Goal: Transaction & Acquisition: Send tokens to contacts

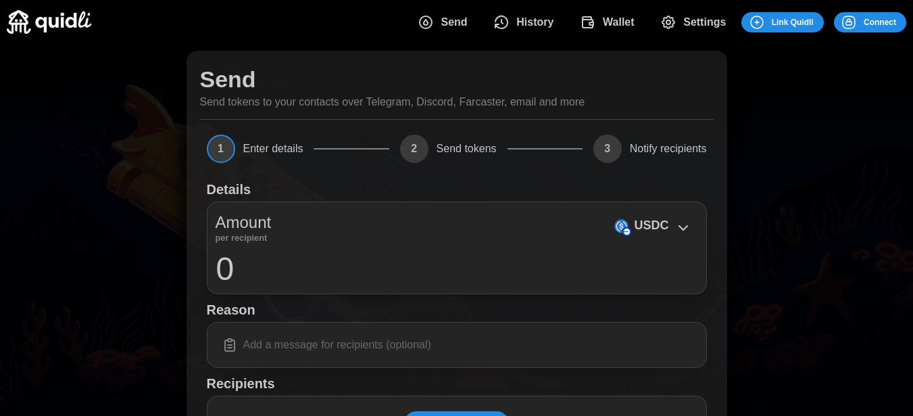
click at [871, 24] on span "Connect" at bounding box center [880, 22] width 32 height 19
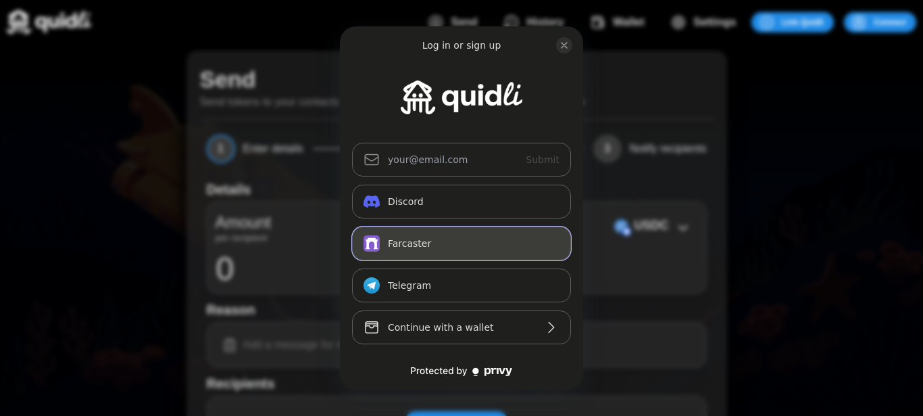
click at [462, 243] on button "Farcaster" at bounding box center [461, 243] width 219 height 34
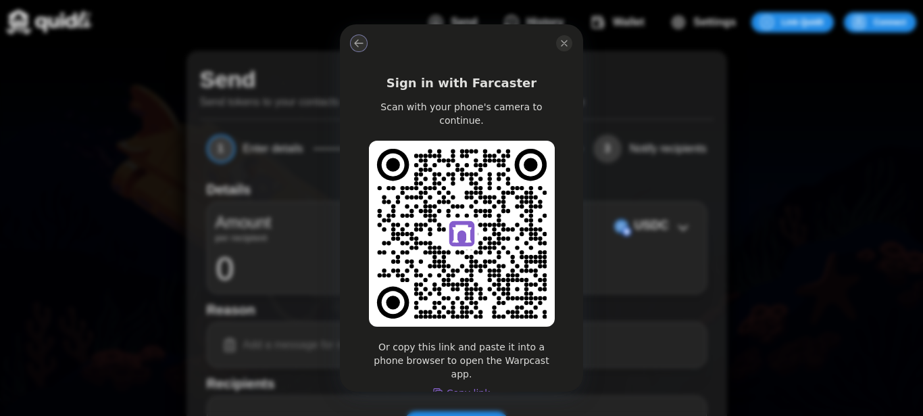
click at [363, 49] on button "log in or sign up" at bounding box center [359, 43] width 16 height 16
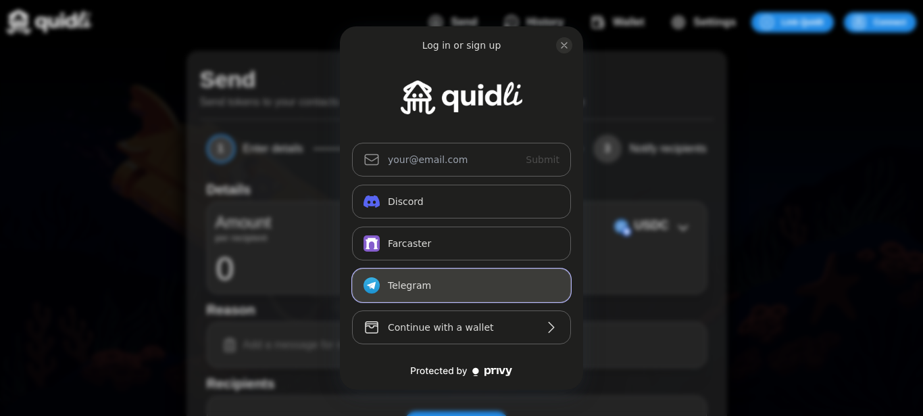
click at [435, 287] on button "Telegram_logo Telegram" at bounding box center [461, 285] width 219 height 34
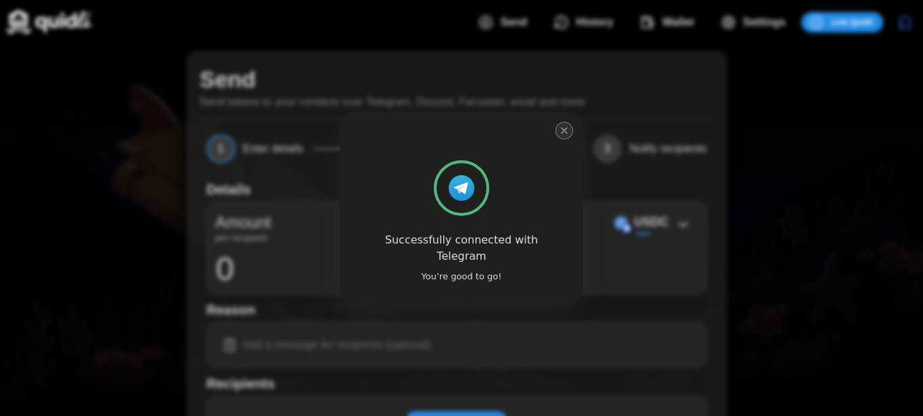
click at [566, 135] on icon "close modal" at bounding box center [564, 130] width 11 height 11
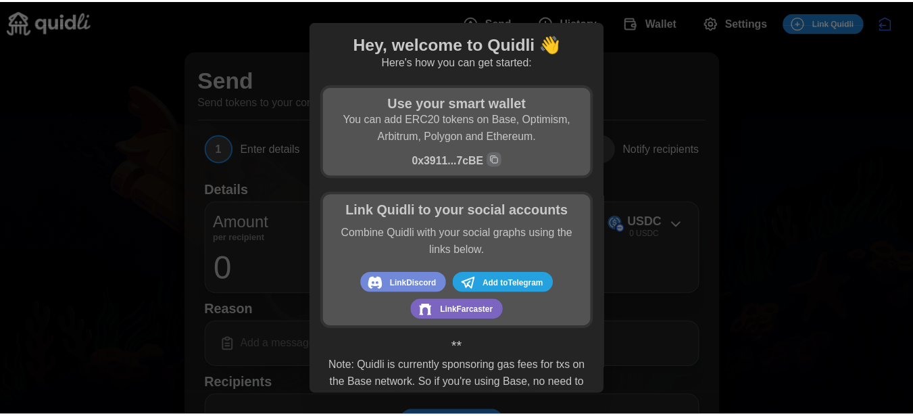
scroll to position [31, 0]
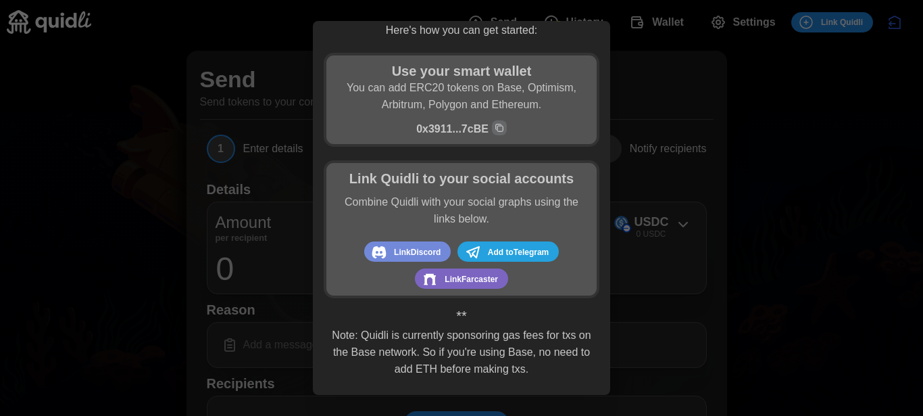
click at [795, 284] on div at bounding box center [461, 208] width 923 height 416
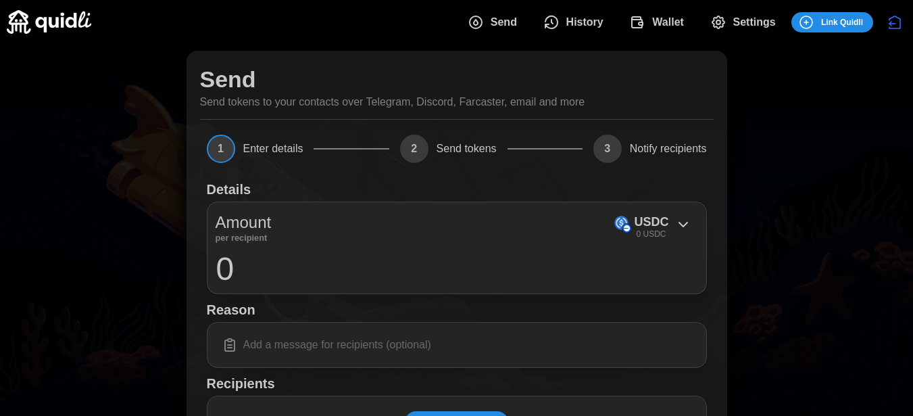
click at [504, 28] on span "Send" at bounding box center [504, 22] width 26 height 27
click at [708, 222] on div "Send Send tokens to your contacts over Telegram, Discord, Farcaster, email and …" at bounding box center [457, 330] width 541 height 559
click at [677, 222] on icon at bounding box center [683, 224] width 16 height 16
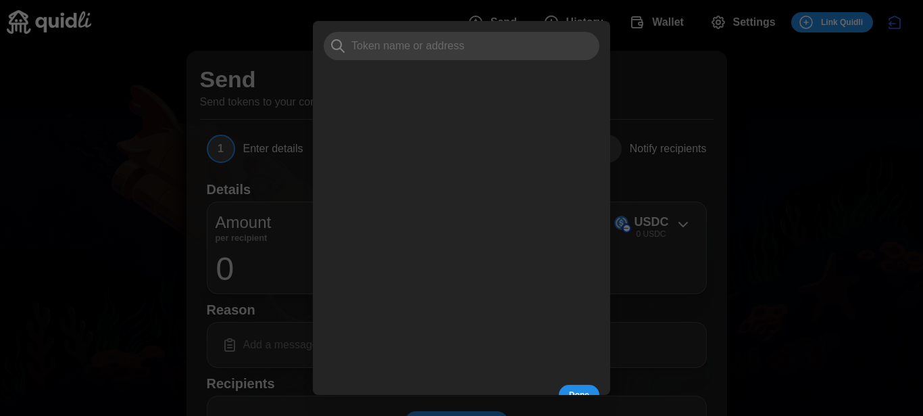
click at [796, 170] on div at bounding box center [461, 208] width 923 height 416
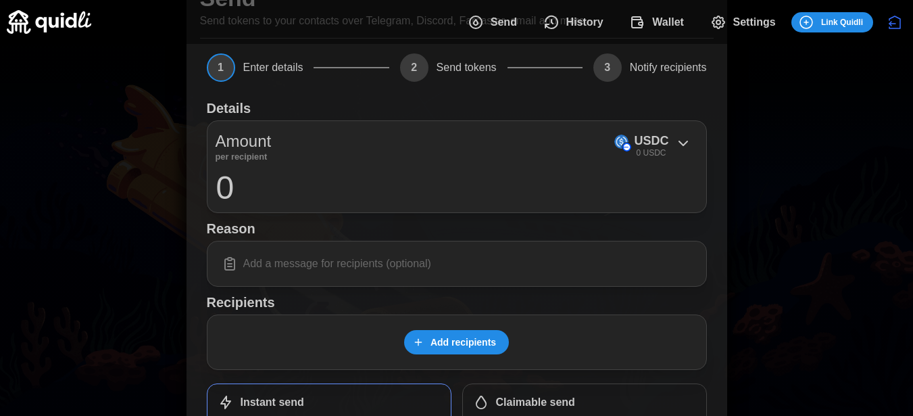
scroll to position [201, 0]
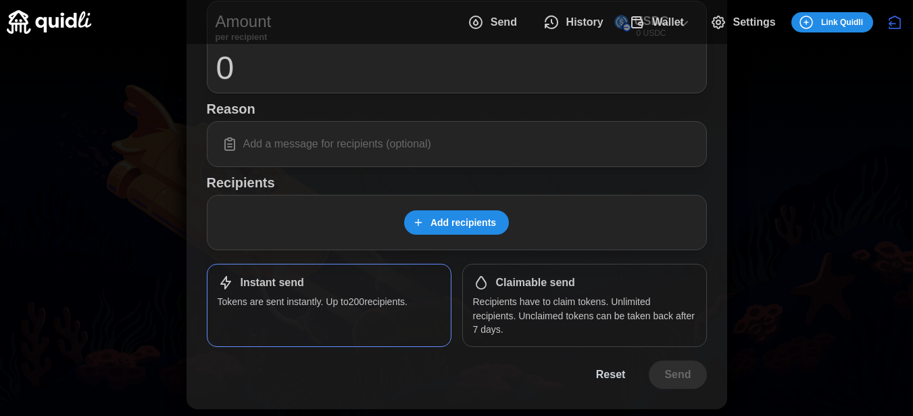
click at [339, 310] on div "Instant send Tokens are sent instantly. Up to 200 recipients." at bounding box center [329, 305] width 245 height 83
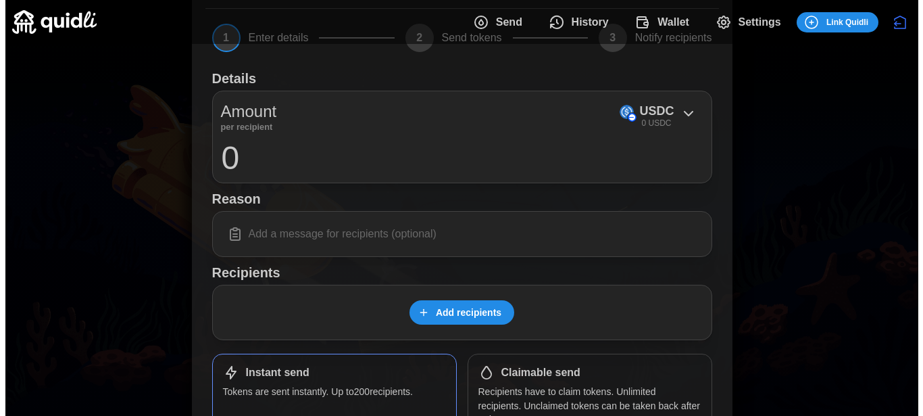
scroll to position [0, 0]
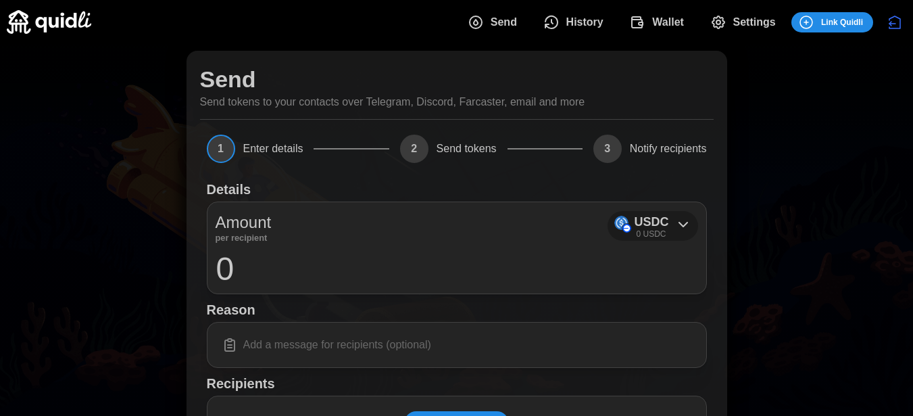
click at [652, 225] on p "USDC" at bounding box center [651, 222] width 34 height 20
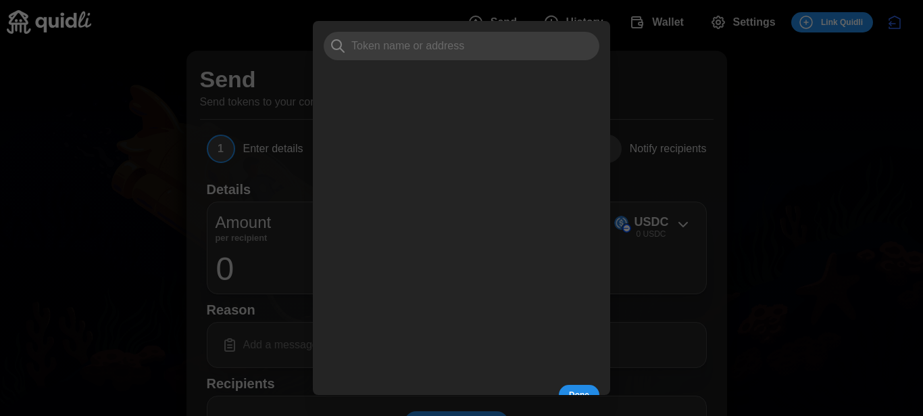
click at [451, 39] on input at bounding box center [462, 46] width 276 height 28
type input "usd"
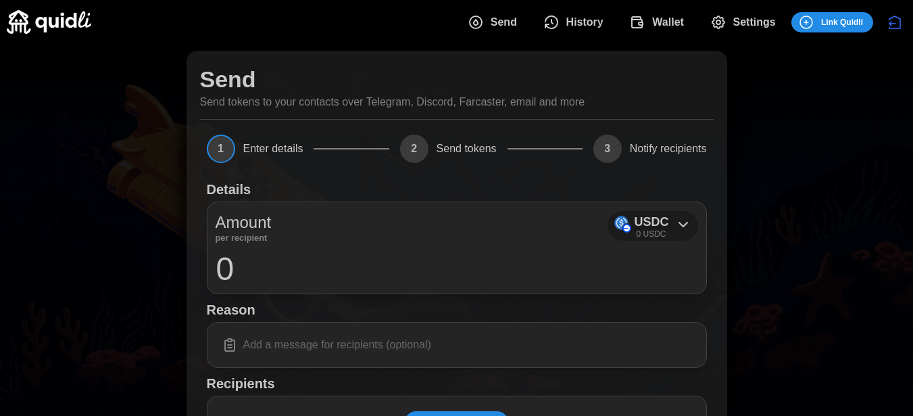
click at [683, 229] on icon at bounding box center [683, 224] width 16 height 16
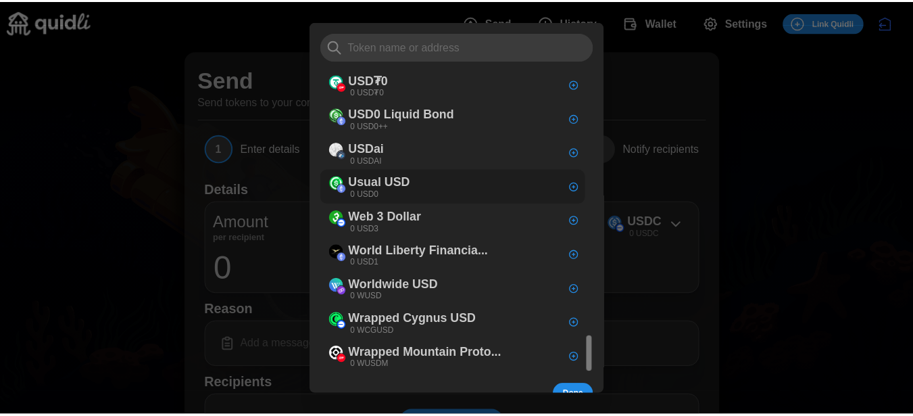
scroll to position [2283, 0]
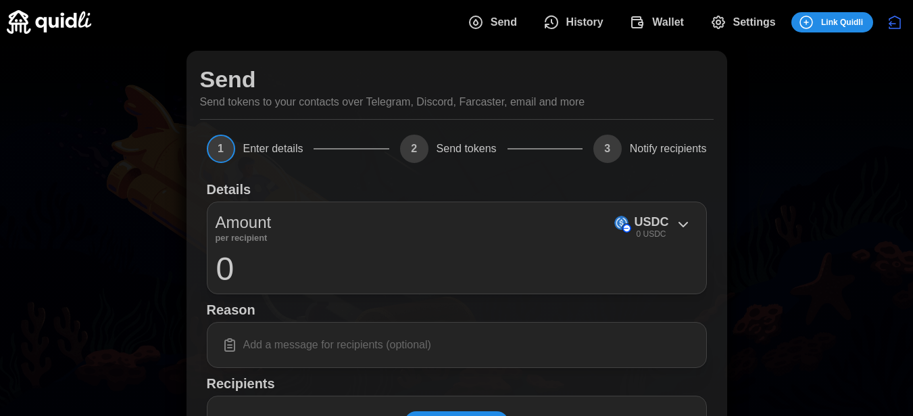
click at [679, 22] on span "Wallet" at bounding box center [668, 22] width 32 height 27
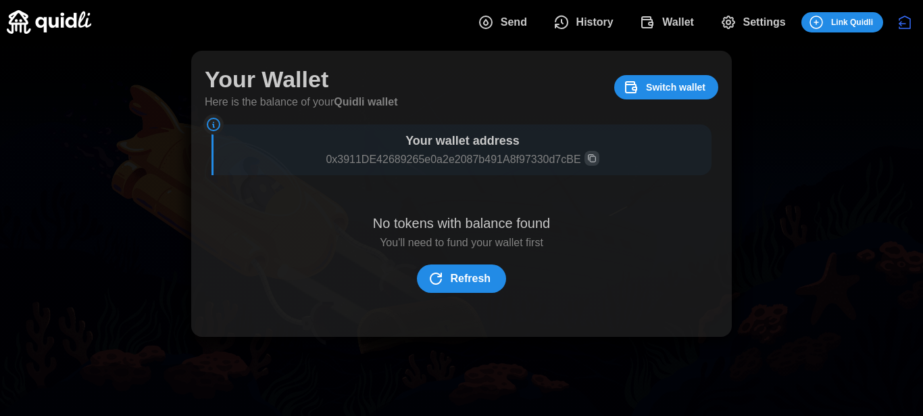
click at [464, 288] on span "Refresh" at bounding box center [471, 278] width 41 height 27
click at [650, 87] on span "Switch wallet" at bounding box center [675, 87] width 59 height 23
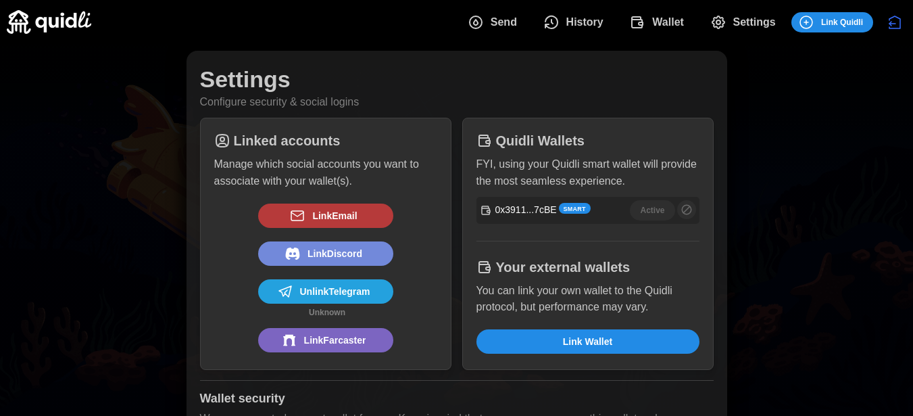
click at [585, 30] on span "History" at bounding box center [585, 22] width 37 height 27
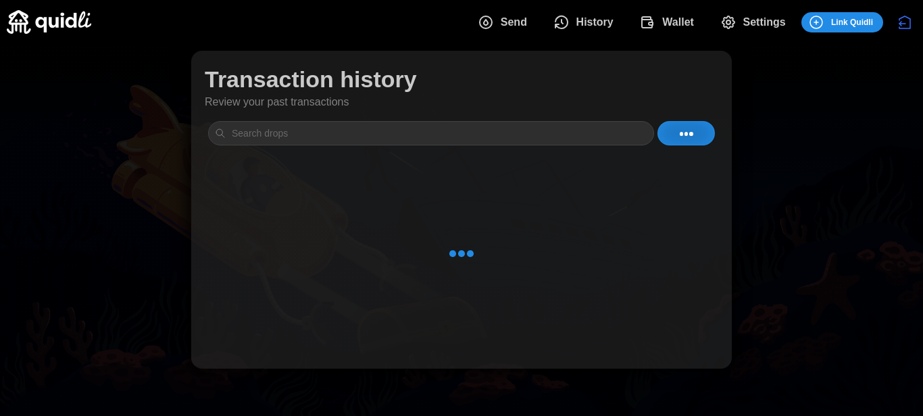
click at [488, 32] on span "Send" at bounding box center [502, 22] width 49 height 27
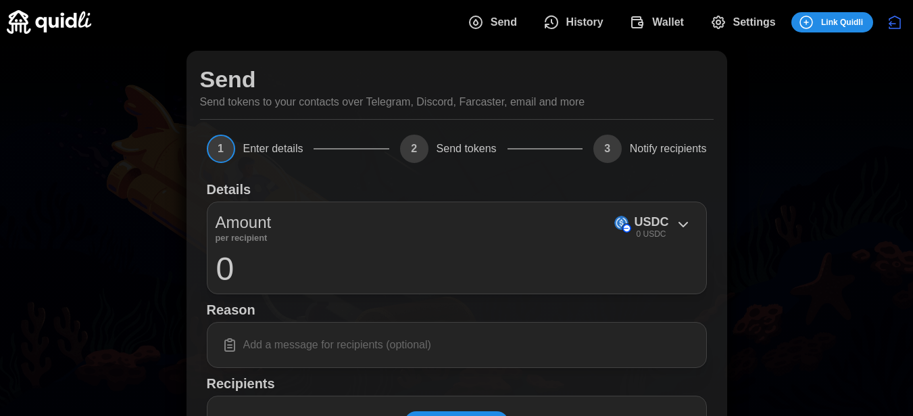
click at [747, 24] on span "Settings" at bounding box center [754, 22] width 43 height 27
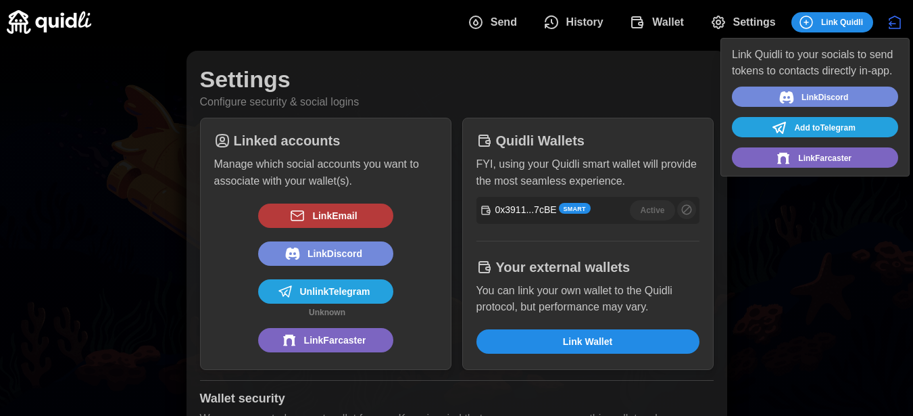
click at [838, 28] on span "Link Quidli" at bounding box center [842, 22] width 42 height 19
click at [799, 131] on span "Add to Telegram" at bounding box center [824, 128] width 61 height 18
